Goal: Check status: Check status

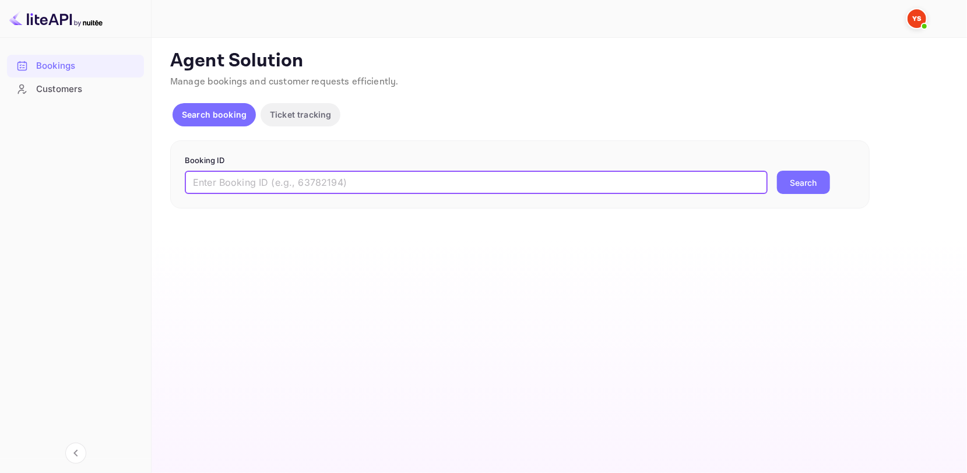
click at [233, 183] on input "text" at bounding box center [476, 182] width 583 height 23
paste input "9915181"
type input "9915181"
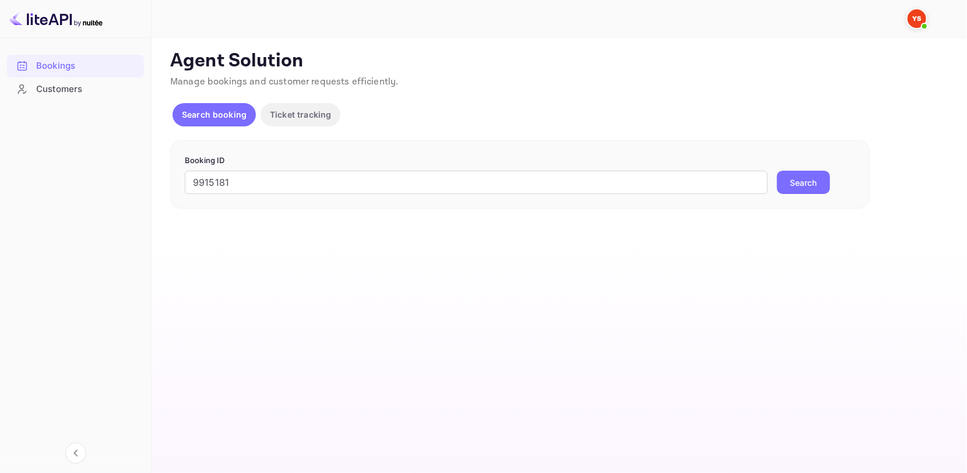
click at [798, 178] on button "Search" at bounding box center [803, 182] width 53 height 23
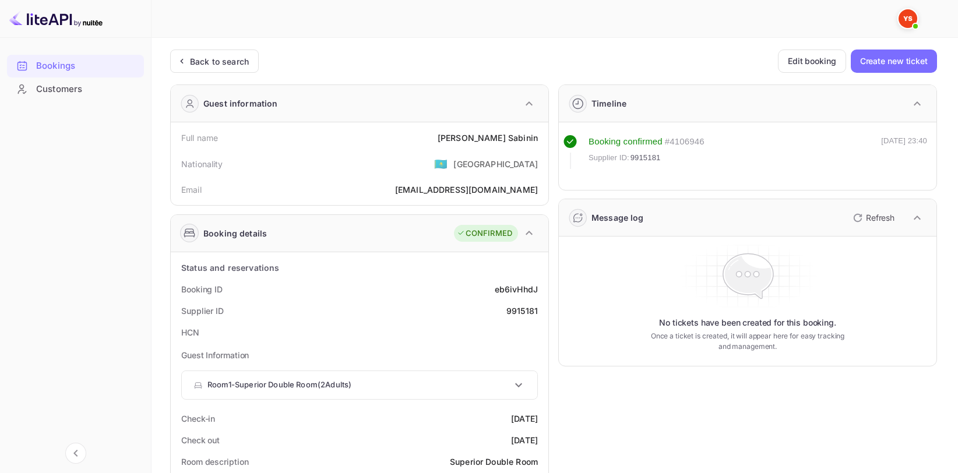
click at [502, 142] on div "[PERSON_NAME]" at bounding box center [488, 138] width 100 height 12
click at [505, 140] on div "[PERSON_NAME]" at bounding box center [488, 138] width 100 height 12
copy div "[PERSON_NAME]"
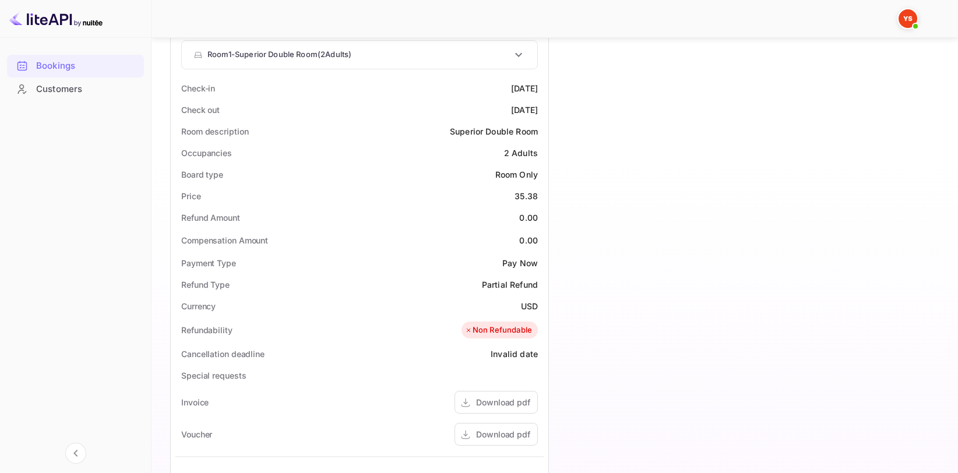
scroll to position [350, 0]
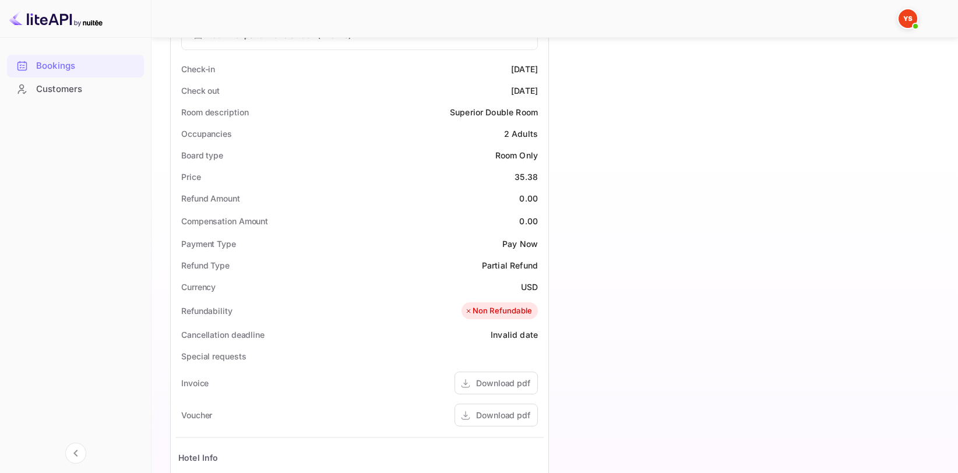
click at [531, 178] on div "35.38" at bounding box center [525, 177] width 23 height 12
copy div "35.38"
click at [532, 283] on div "USD" at bounding box center [529, 287] width 17 height 12
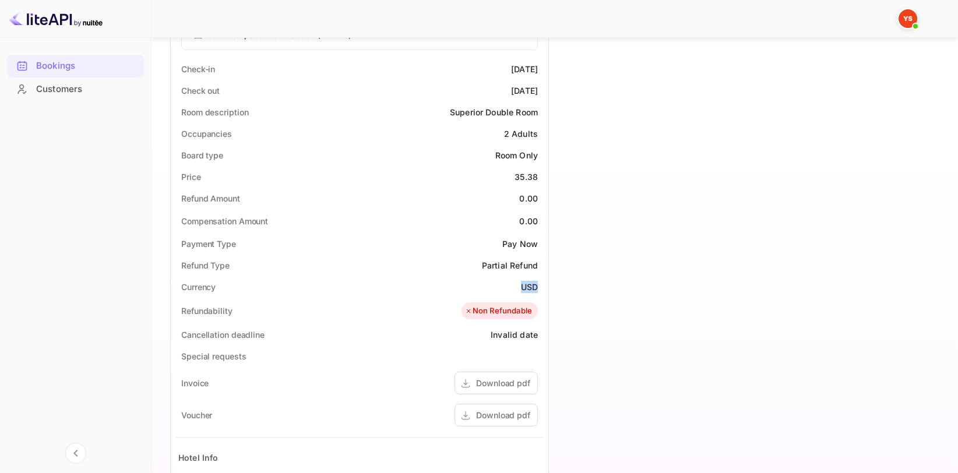
copy div "USD"
